Goal: Task Accomplishment & Management: Manage account settings

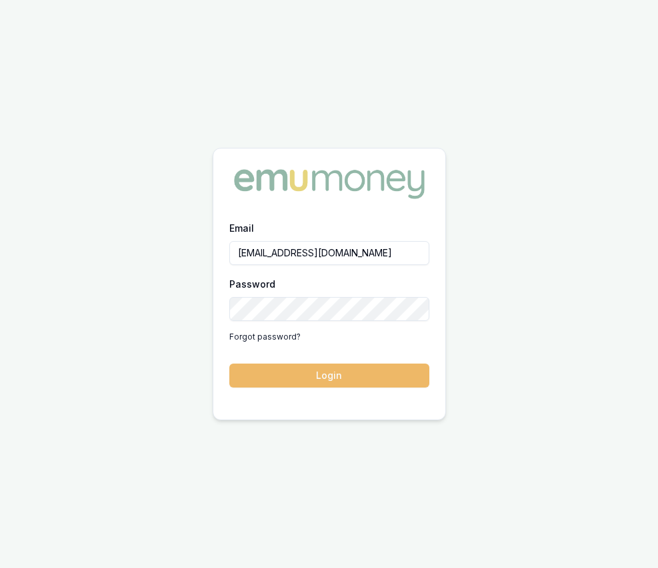
click at [277, 386] on button "Login" at bounding box center [329, 376] width 200 height 24
click at [277, 386] on form "Email [EMAIL_ADDRESS][DOMAIN_NAME] Password Forgot password? Login" at bounding box center [329, 304] width 200 height 168
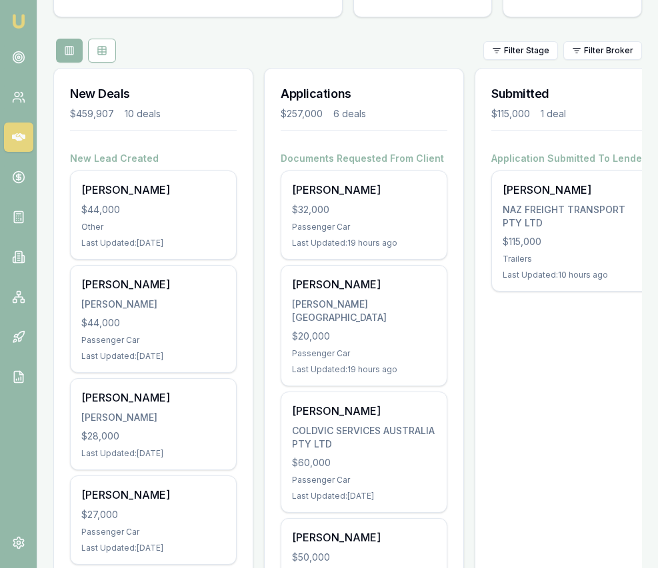
scroll to position [141, 0]
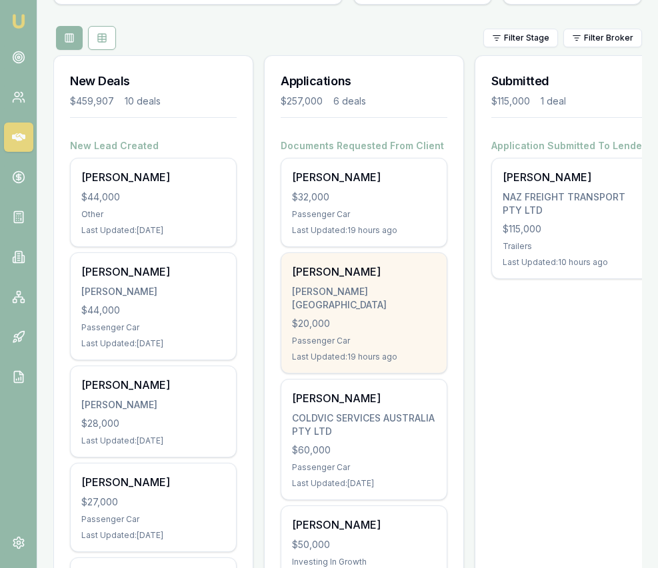
click at [365, 288] on div "SINGH, AMRITPAL" at bounding box center [364, 298] width 144 height 27
click at [0, 0] on div "Emu Broker Eujin Ooi Toggle Menu Your Deals Manage your deals and track your pr…" at bounding box center [329, 548] width 658 height 1379
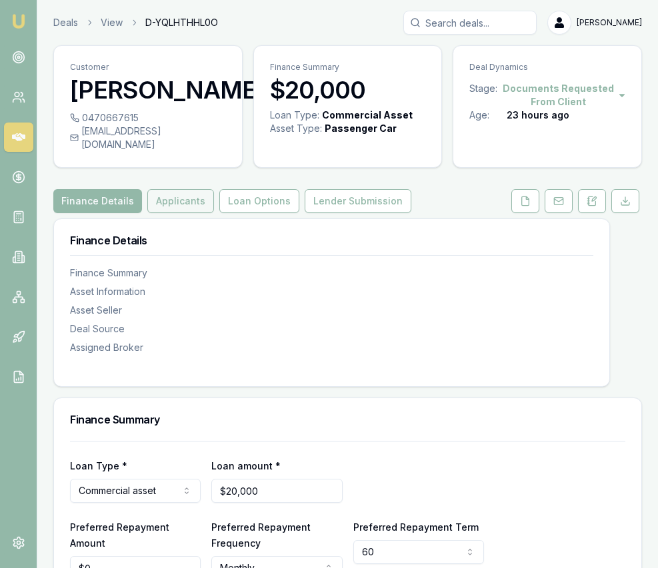
click at [195, 212] on button "Applicants" at bounding box center [180, 201] width 67 height 24
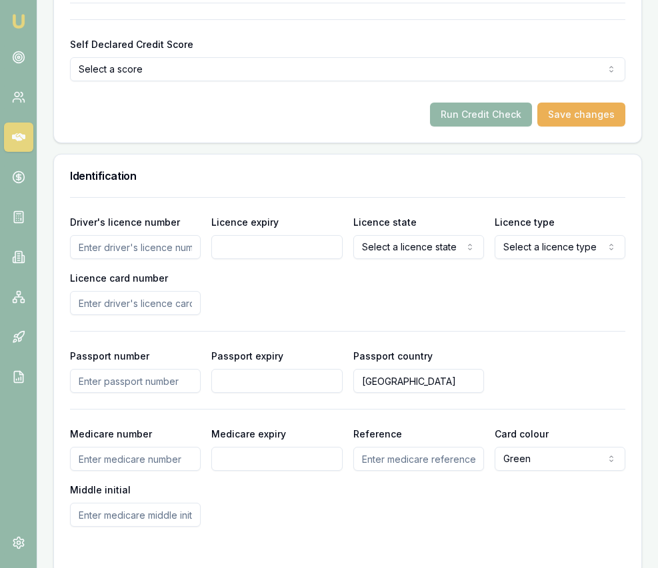
scroll to position [960, 0]
